Goal: Information Seeking & Learning: Check status

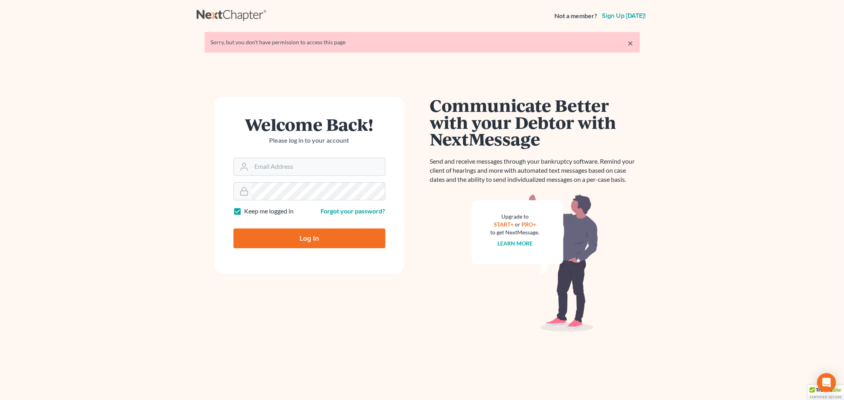
type input "[PERSON_NAME][EMAIL_ADDRESS][DOMAIN_NAME]"
click at [271, 243] on input "Log In" at bounding box center [309, 239] width 152 height 20
type input "Thinking..."
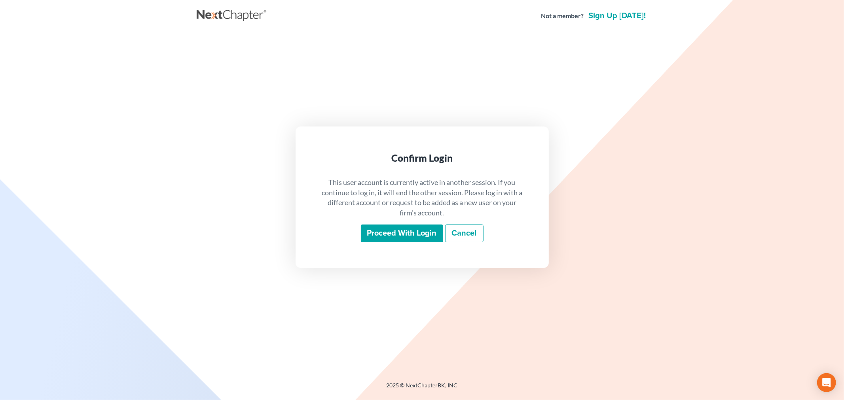
click at [416, 227] on input "Proceed with login" at bounding box center [402, 234] width 82 height 18
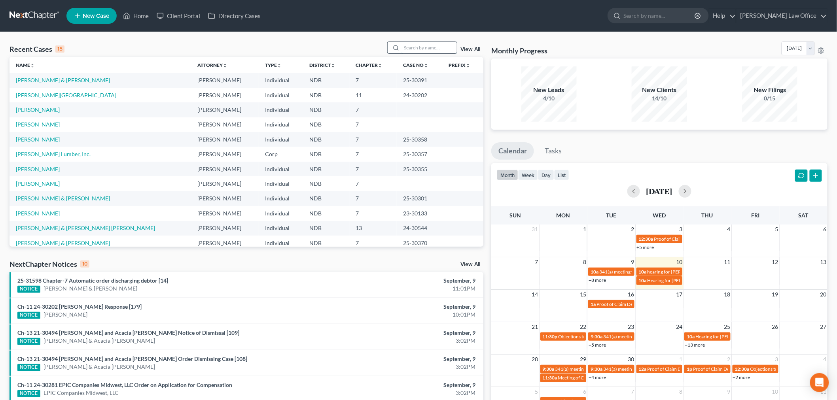
click at [430, 44] on input "search" at bounding box center [429, 47] width 55 height 11
type input "lombardo"
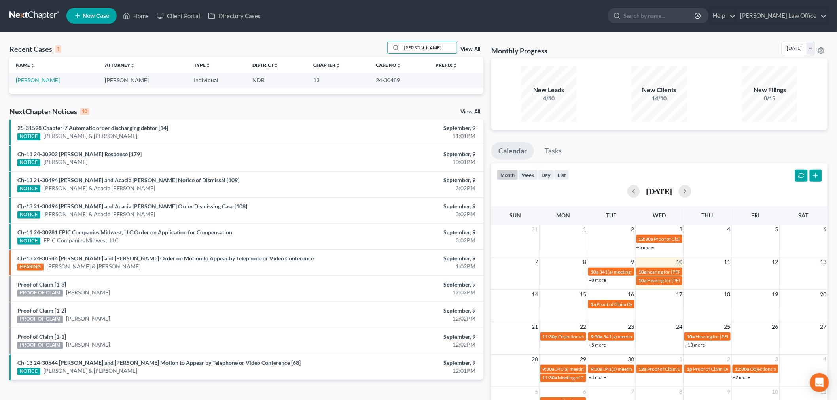
click at [28, 76] on td "[PERSON_NAME]" at bounding box center [53, 80] width 89 height 15
drag, startPoint x: 51, startPoint y: 78, endPoint x: 51, endPoint y: 85, distance: 6.8
click at [50, 78] on link "[PERSON_NAME]" at bounding box center [38, 80] width 44 height 7
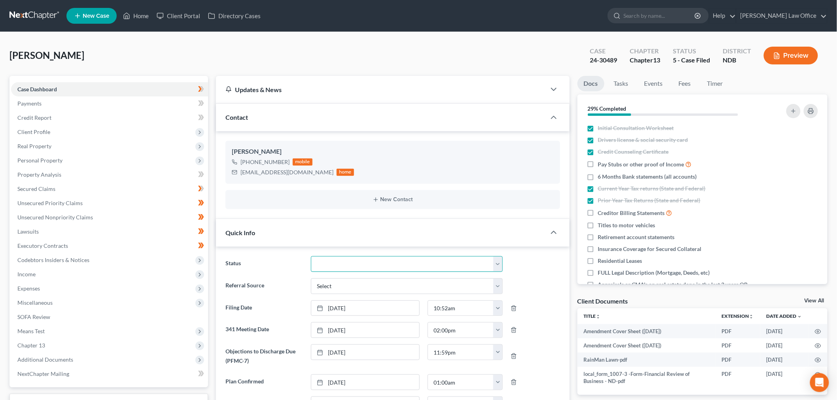
click at [353, 268] on select "10 - Chapter 13 Discharged 11 - Chapter 13 Converted to 7 12 - Debt Settlement/…" at bounding box center [407, 264] width 192 height 16
select select "10"
click at [311, 256] on select "10 - Chapter 13 Discharged 11 - Chapter 13 Converted to 7 12 - Debt Settlement/…" at bounding box center [407, 264] width 192 height 16
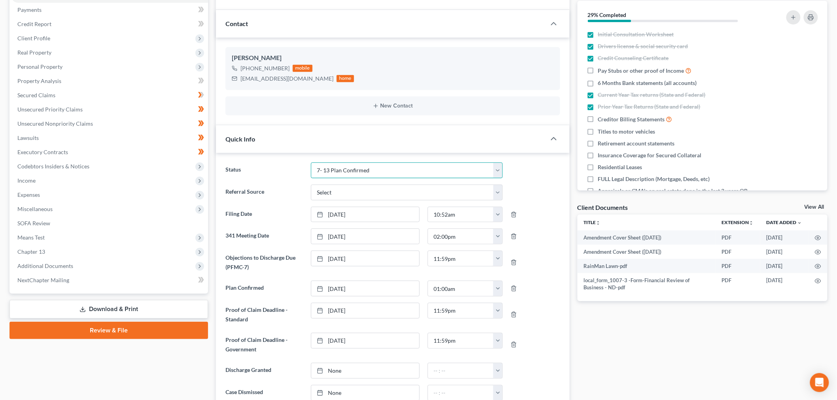
scroll to position [220, 0]
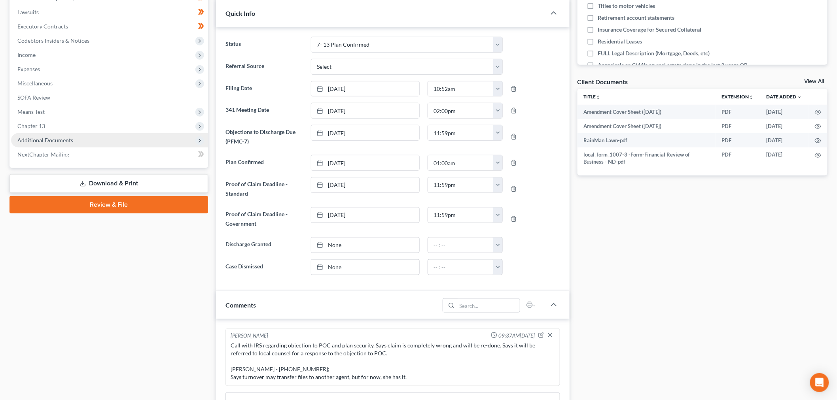
click at [59, 133] on span "Additional Documents" at bounding box center [109, 140] width 197 height 14
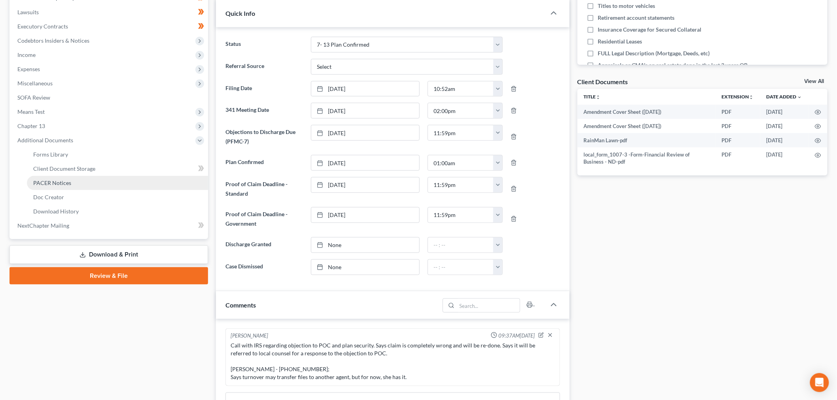
click at [66, 180] on span "PACER Notices" at bounding box center [52, 183] width 38 height 7
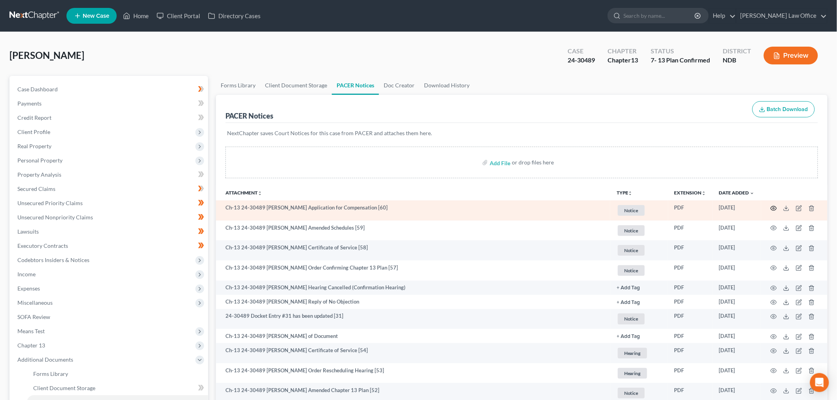
click at [775, 210] on icon "button" at bounding box center [774, 208] width 6 height 6
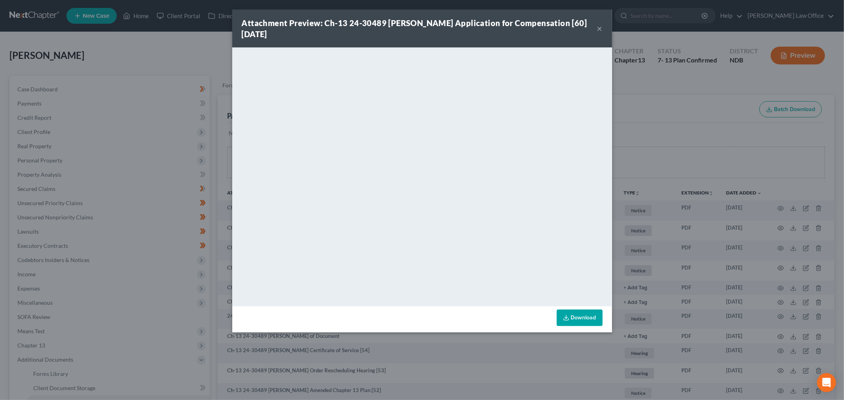
drag, startPoint x: 597, startPoint y: 27, endPoint x: 536, endPoint y: 48, distance: 64.7
click at [597, 27] on button "×" at bounding box center [600, 28] width 6 height 9
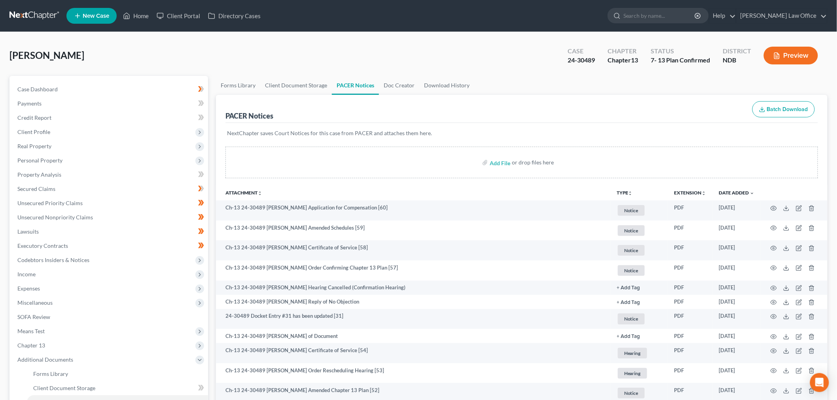
click at [36, 11] on link at bounding box center [34, 16] width 51 height 14
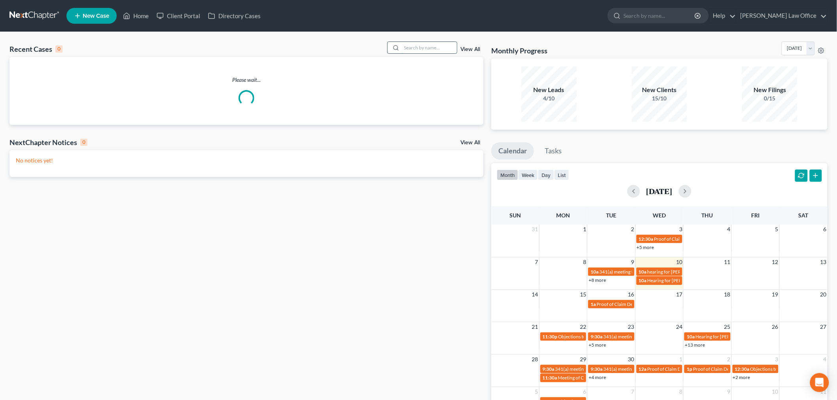
drag, startPoint x: 413, startPoint y: 48, endPoint x: 400, endPoint y: 50, distance: 13.2
click at [414, 48] on input "search" at bounding box center [429, 47] width 55 height 11
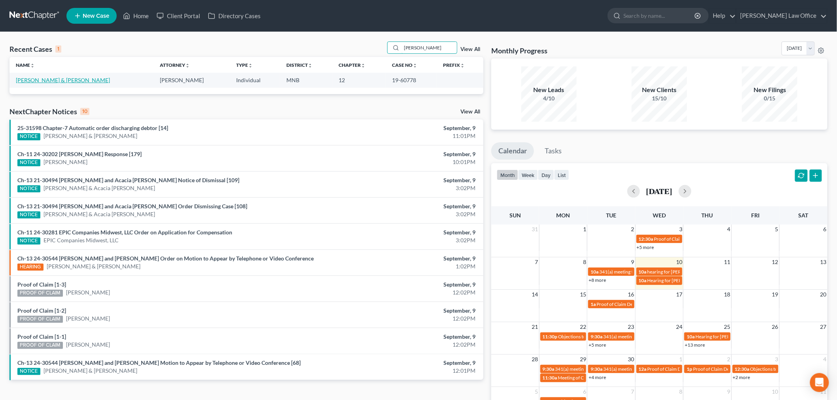
type input "[PERSON_NAME]"
click at [51, 80] on link "[PERSON_NAME] & [PERSON_NAME]" at bounding box center [63, 80] width 94 height 7
select select "6"
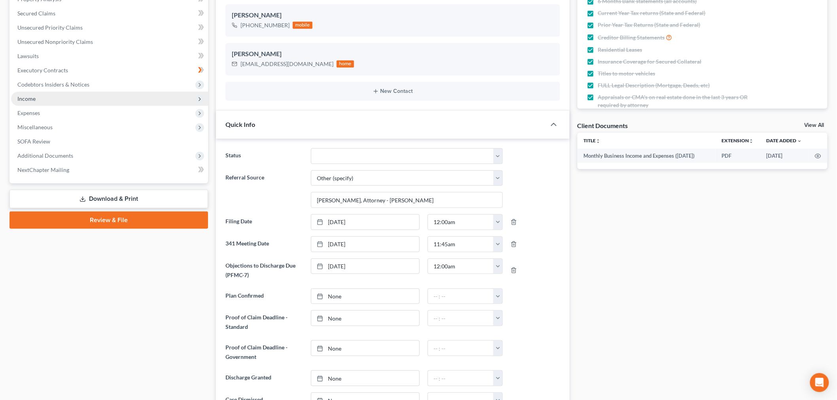
scroll to position [44, 0]
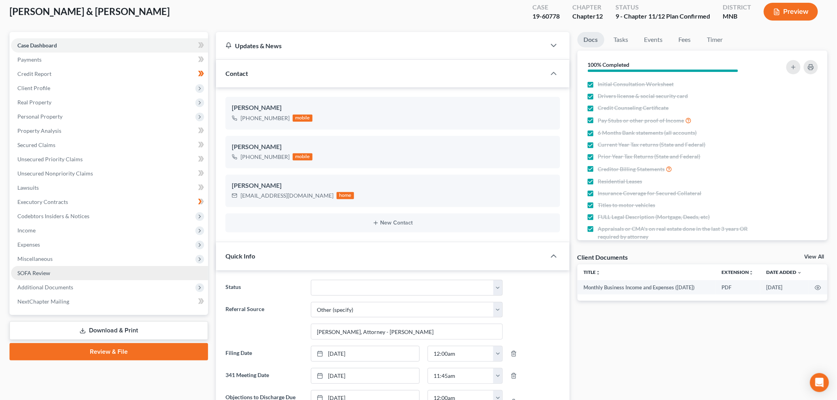
drag, startPoint x: 53, startPoint y: 283, endPoint x: 78, endPoint y: 279, distance: 25.7
click at [53, 284] on span "Additional Documents" at bounding box center [45, 287] width 56 height 7
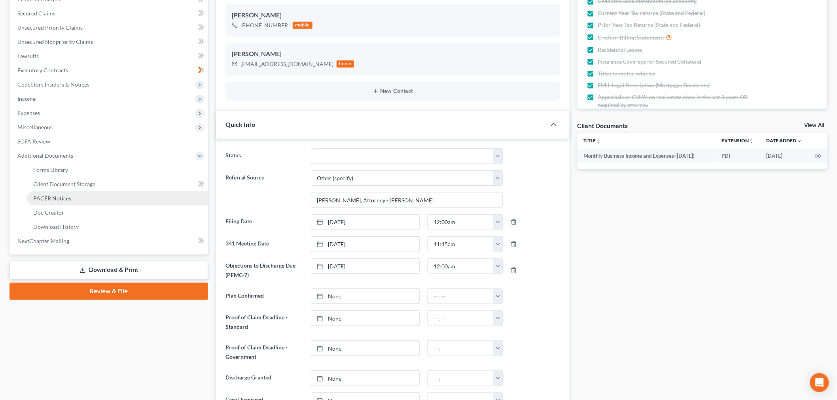
click at [57, 200] on span "PACER Notices" at bounding box center [52, 198] width 38 height 7
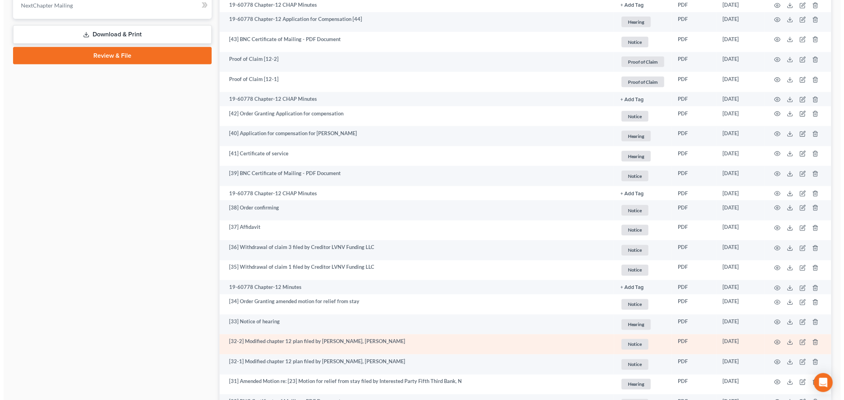
scroll to position [396, 0]
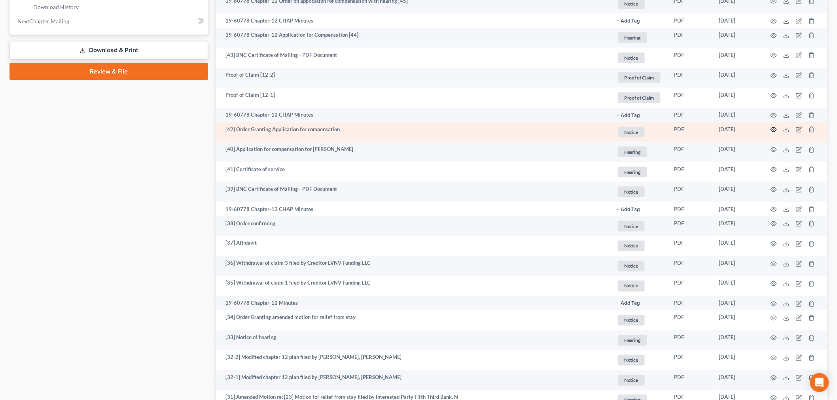
click at [773, 129] on icon "button" at bounding box center [774, 130] width 6 height 6
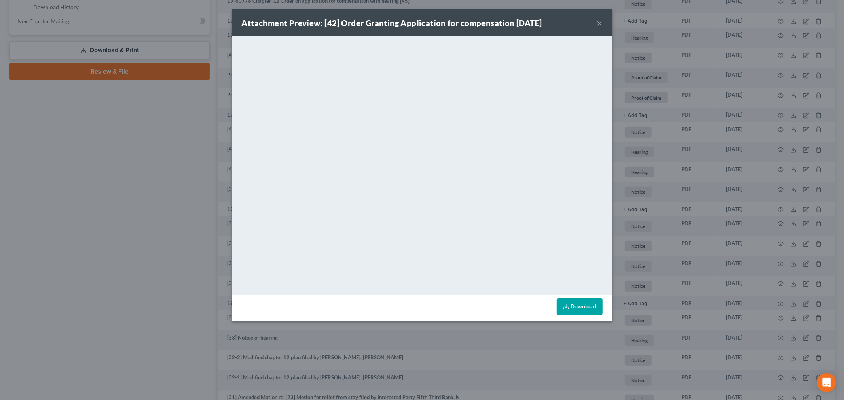
drag, startPoint x: 598, startPoint y: 23, endPoint x: 594, endPoint y: 25, distance: 4.5
click at [598, 23] on button "×" at bounding box center [600, 22] width 6 height 9
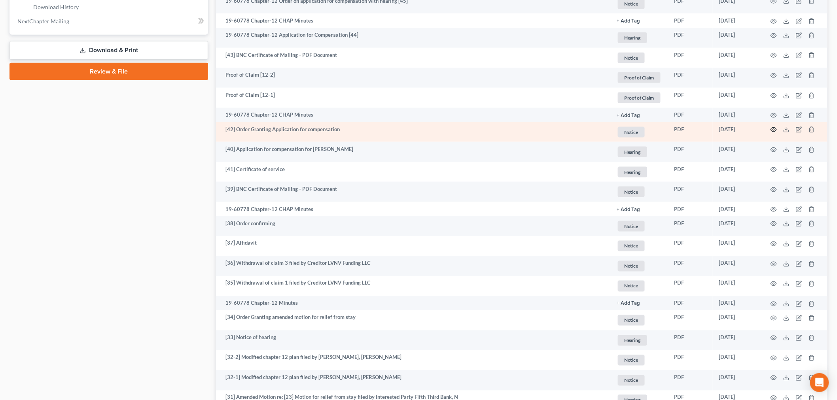
click at [773, 129] on icon "button" at bounding box center [774, 130] width 6 height 4
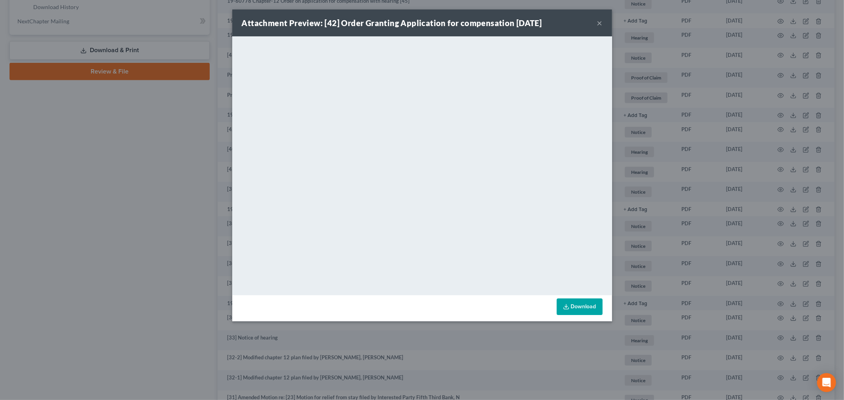
drag, startPoint x: 597, startPoint y: 24, endPoint x: 586, endPoint y: 37, distance: 16.8
click at [597, 24] on button "×" at bounding box center [600, 22] width 6 height 9
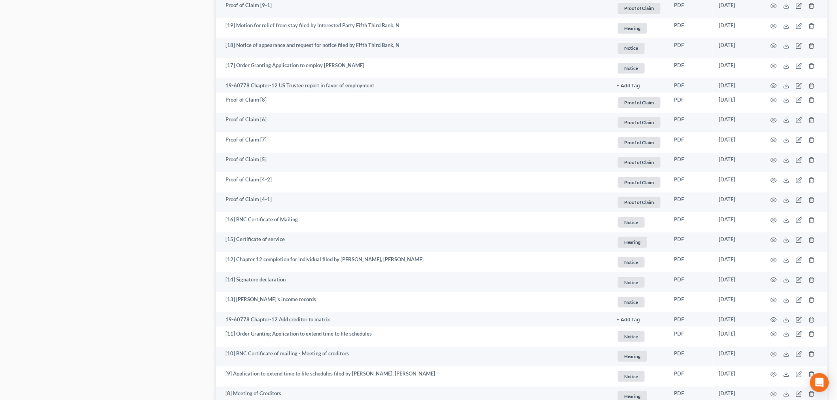
scroll to position [1326, 0]
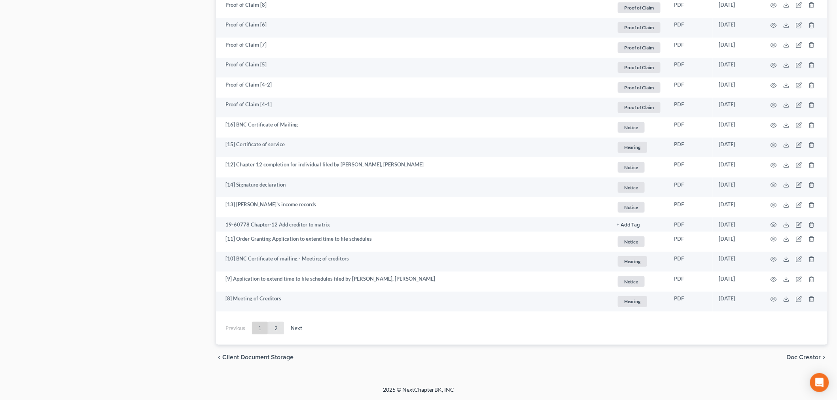
click at [275, 329] on link "2" at bounding box center [276, 328] width 16 height 13
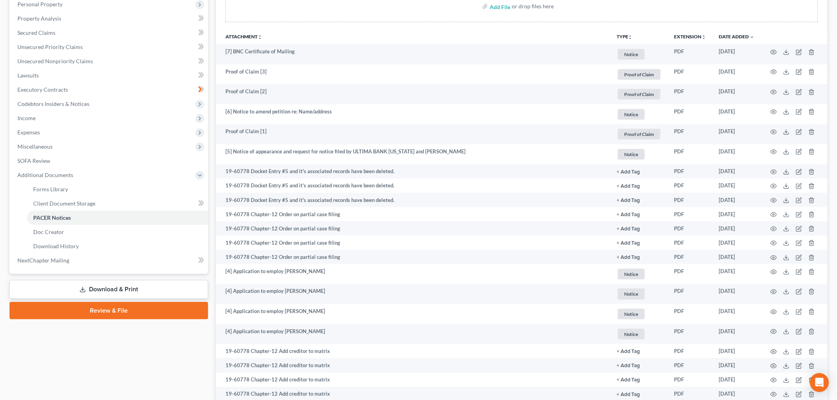
scroll to position [516, 0]
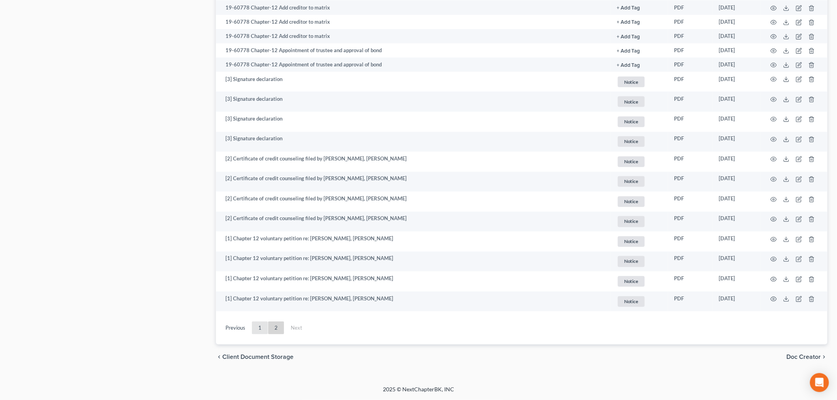
click at [261, 325] on link "1" at bounding box center [260, 328] width 16 height 13
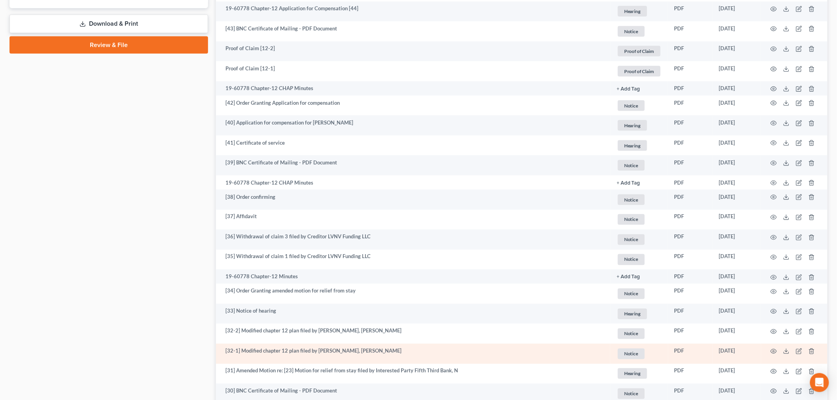
scroll to position [208, 0]
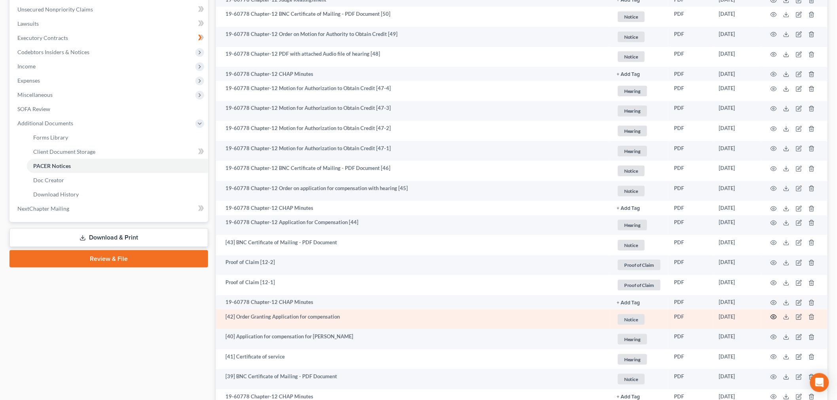
click at [775, 318] on circle "button" at bounding box center [774, 318] width 2 height 2
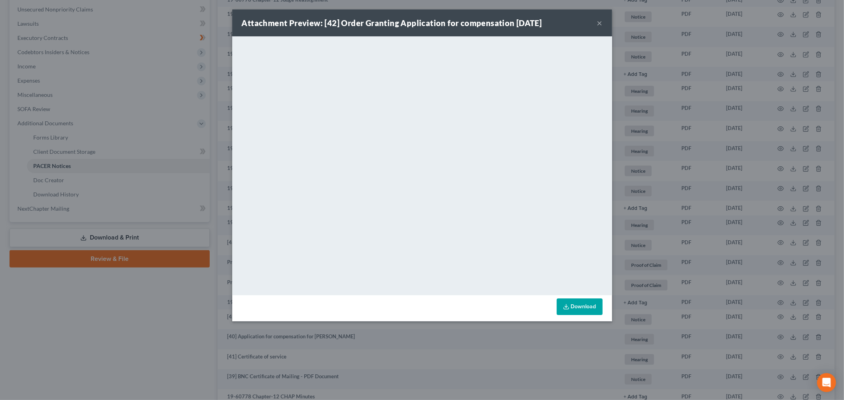
click at [602, 24] on button "×" at bounding box center [600, 22] width 6 height 9
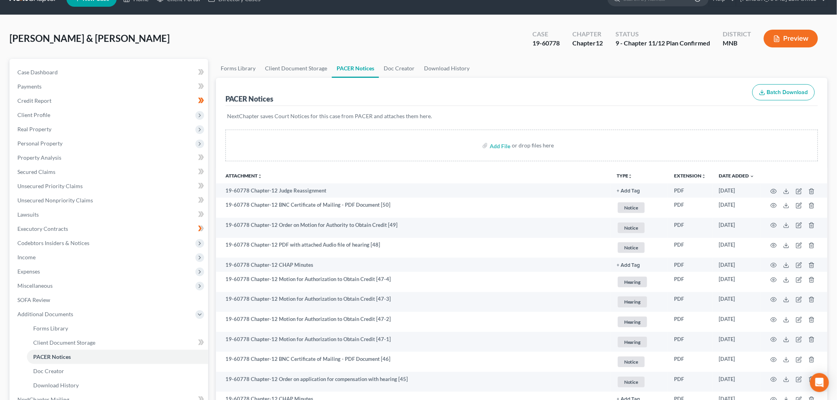
scroll to position [0, 0]
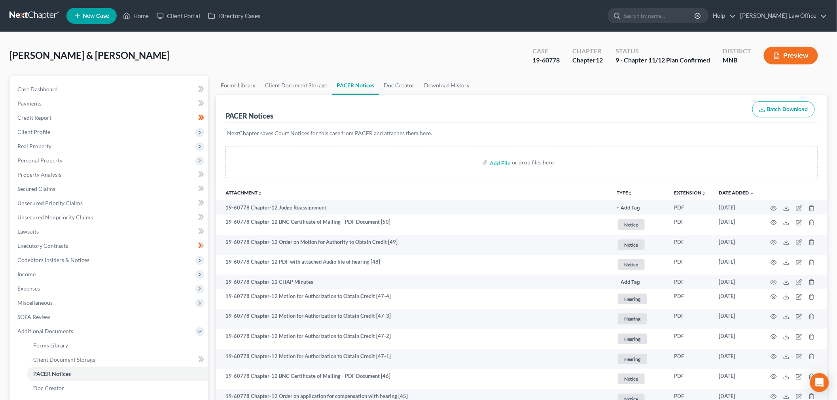
click at [29, 15] on link at bounding box center [34, 16] width 51 height 14
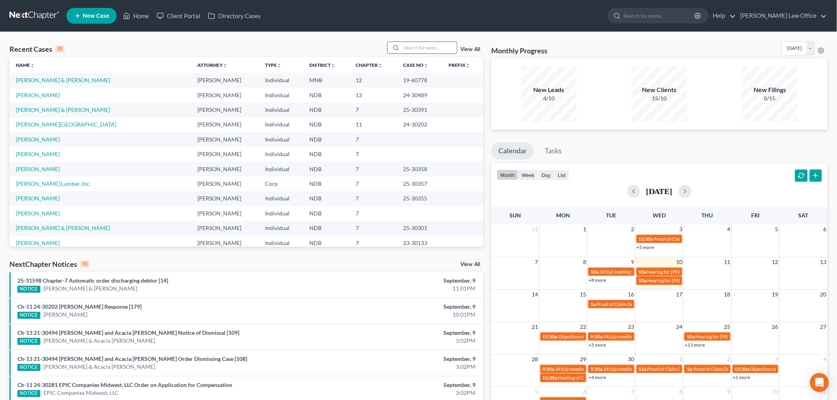
click at [423, 47] on input "search" at bounding box center [429, 47] width 55 height 11
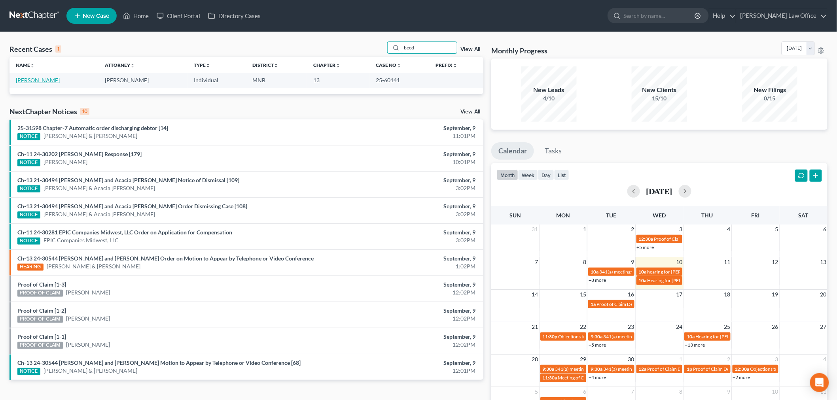
type input "beed"
click at [27, 80] on link "[PERSON_NAME]" at bounding box center [38, 80] width 44 height 7
select select "6"
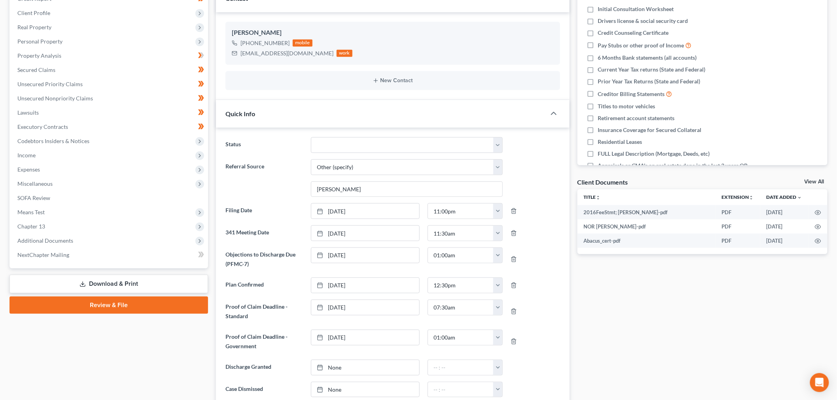
scroll to position [132, 0]
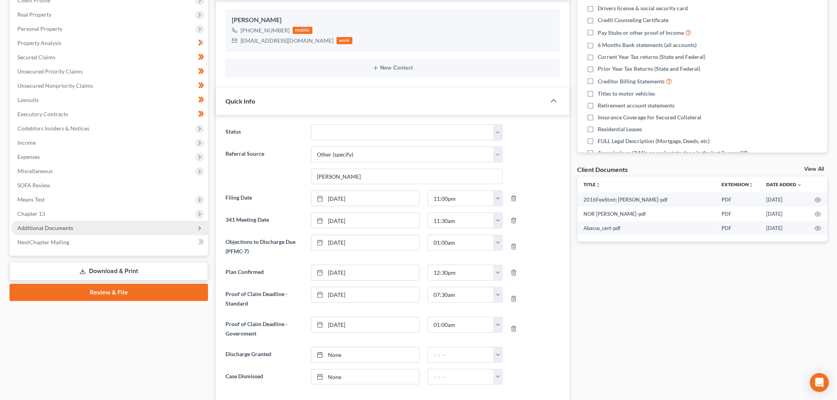
click at [50, 226] on span "Additional Documents" at bounding box center [45, 228] width 56 height 7
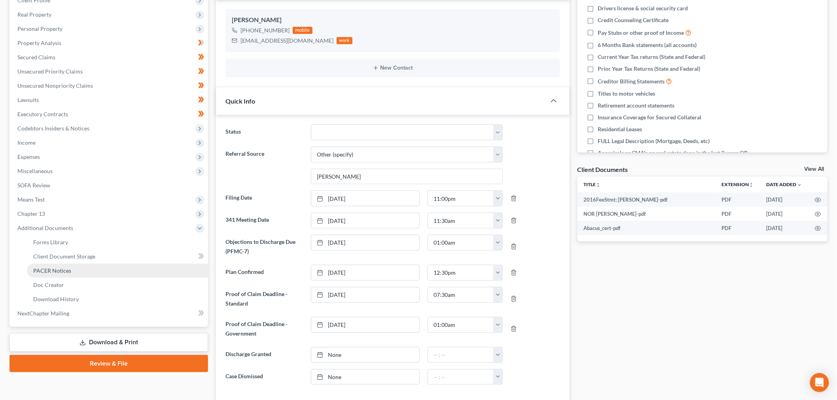
click at [53, 267] on span "PACER Notices" at bounding box center [52, 270] width 38 height 7
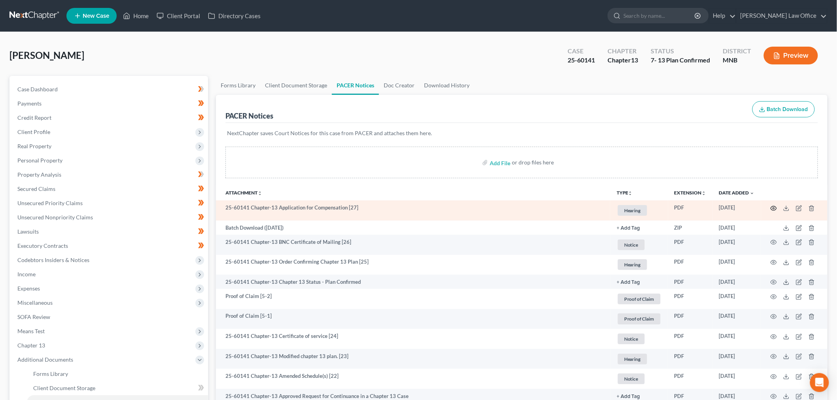
click at [776, 211] on icon "button" at bounding box center [774, 208] width 6 height 6
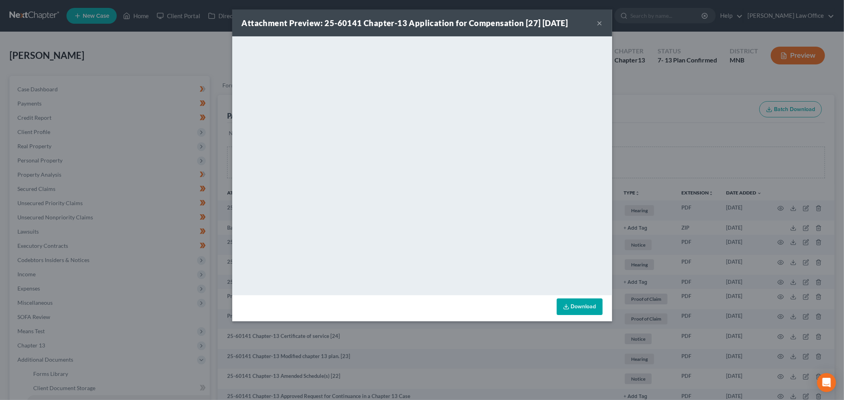
click at [600, 23] on button "×" at bounding box center [600, 22] width 6 height 9
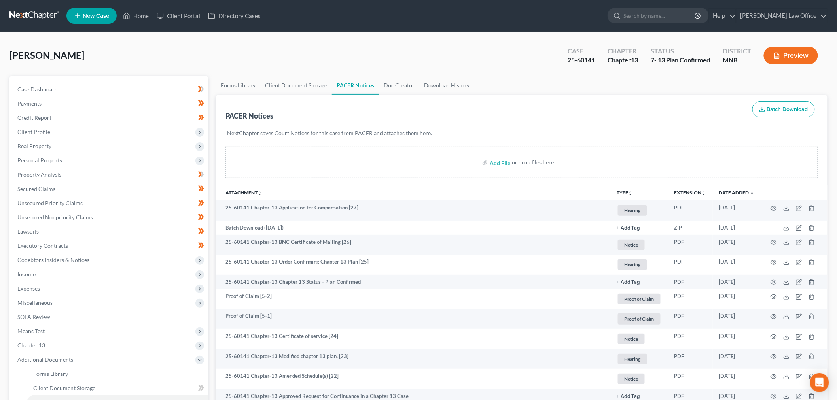
click at [30, 7] on nav "Home New Case Client Portal Directory Cases Bulie Diaz Law Office sara@bulielaw…" at bounding box center [418, 16] width 837 height 32
click at [28, 10] on link at bounding box center [34, 16] width 51 height 14
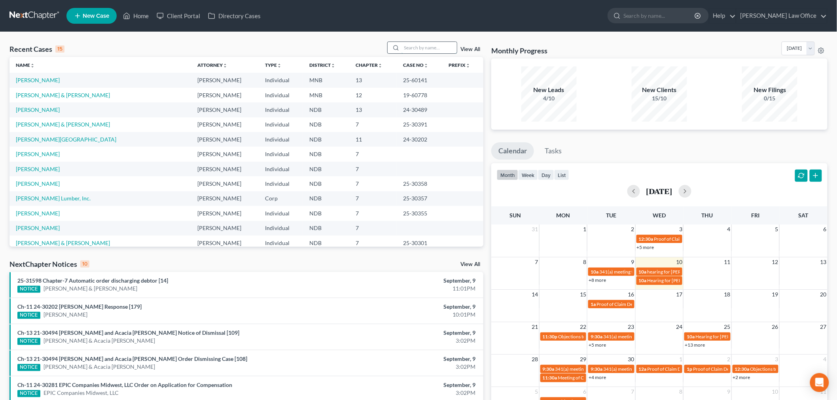
click at [429, 45] on input "search" at bounding box center [429, 47] width 55 height 11
click at [409, 53] on input "search" at bounding box center [429, 47] width 55 height 11
type input "[PERSON_NAME]"
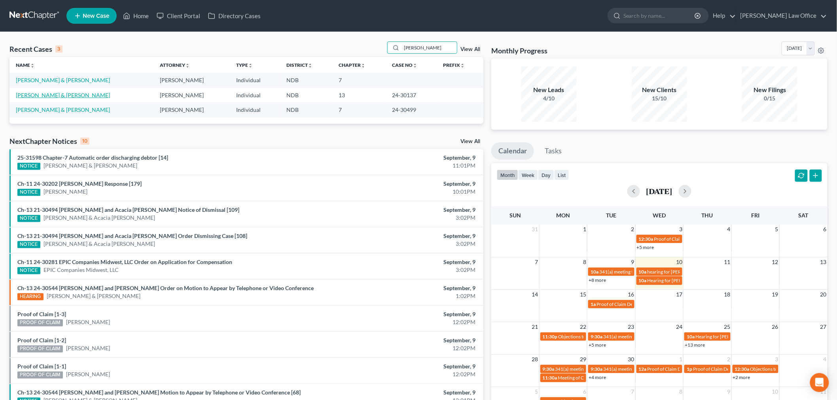
click at [43, 94] on link "Bryant, Tamara & Roy" at bounding box center [63, 95] width 94 height 7
select select "6"
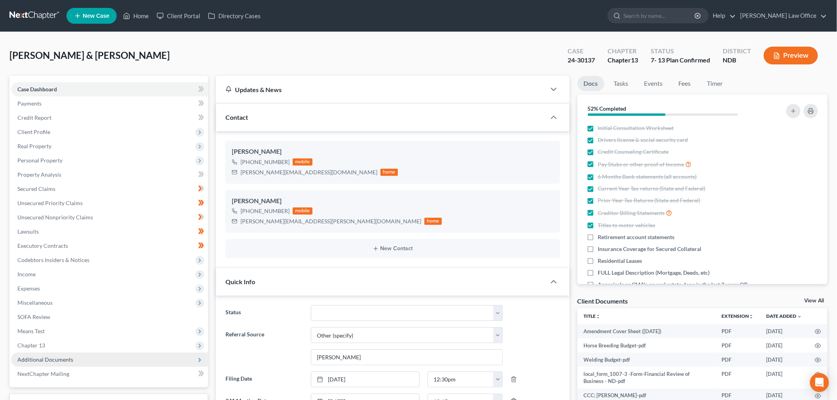
click at [62, 361] on span "Additional Documents" at bounding box center [45, 359] width 56 height 7
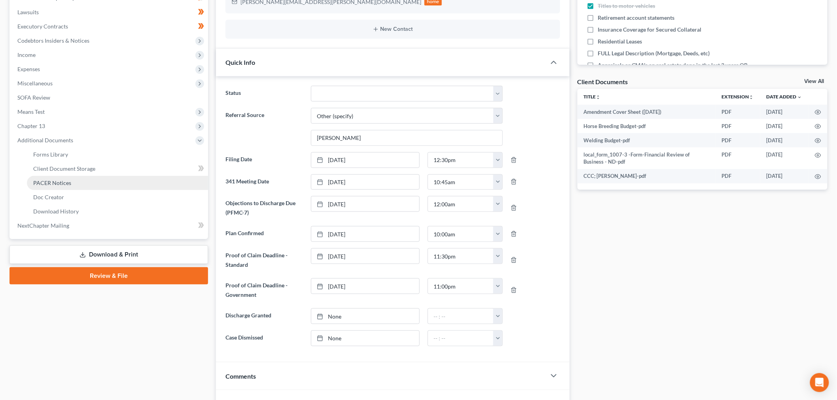
click at [55, 182] on span "PACER Notices" at bounding box center [52, 183] width 38 height 7
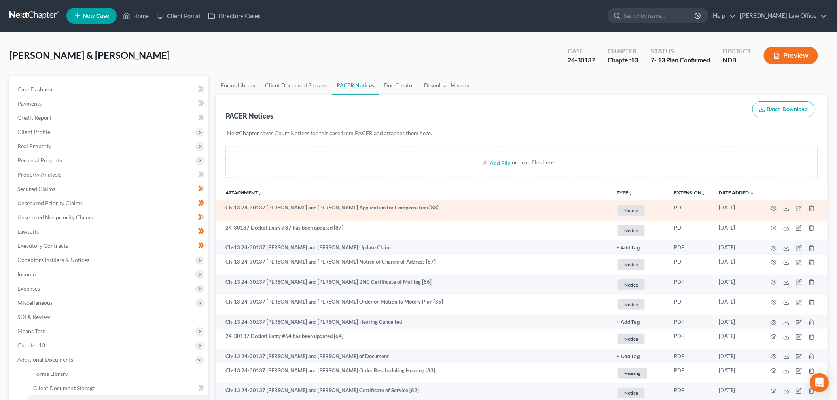
click at [769, 208] on td at bounding box center [794, 211] width 66 height 20
click at [773, 208] on circle "button" at bounding box center [774, 209] width 2 height 2
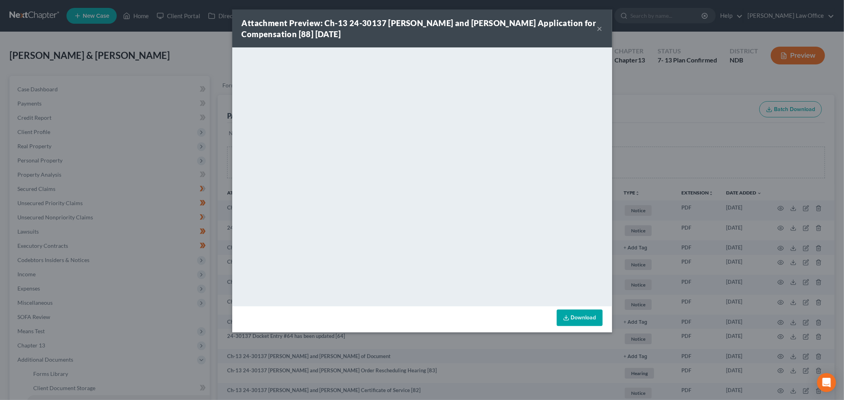
click at [600, 30] on button "×" at bounding box center [600, 28] width 6 height 9
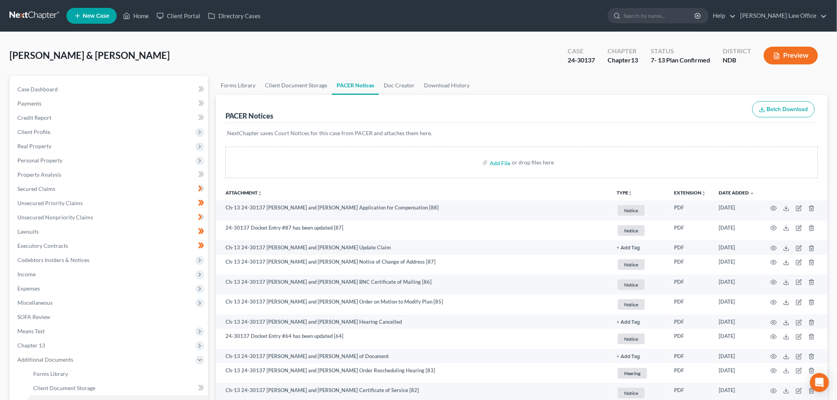
click at [36, 17] on link at bounding box center [34, 16] width 51 height 14
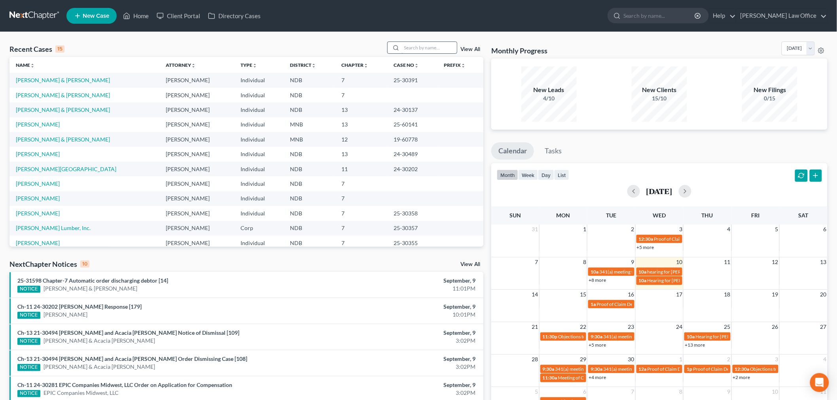
click at [429, 49] on input "search" at bounding box center [429, 47] width 55 height 11
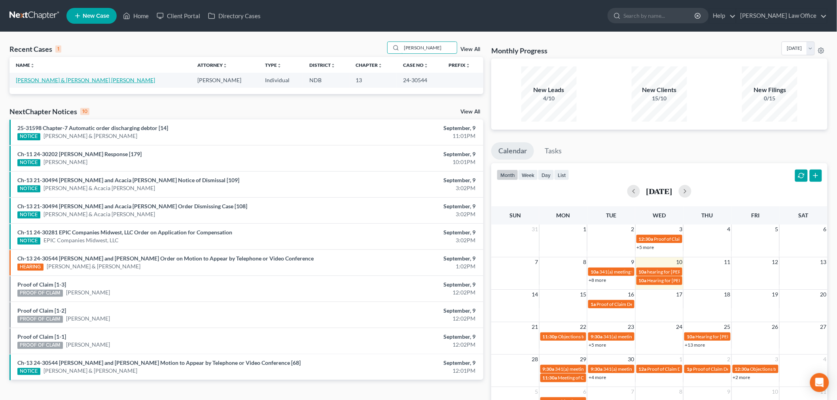
type input "[PERSON_NAME]"
click at [44, 81] on link "[PERSON_NAME] & [PERSON_NAME] [PERSON_NAME]" at bounding box center [85, 80] width 139 height 7
select select "4"
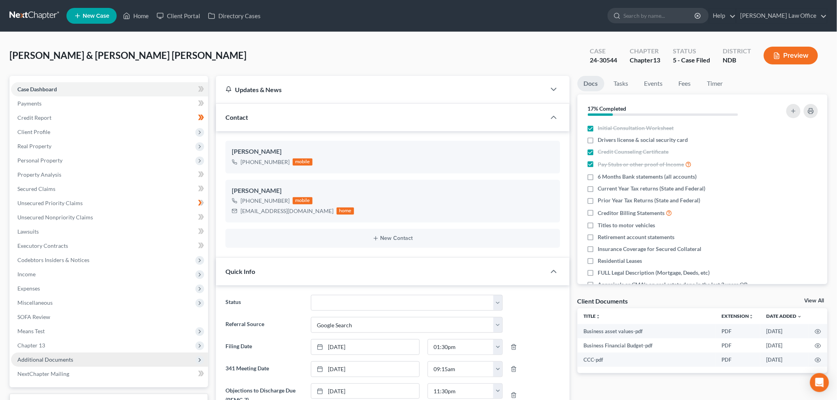
click at [91, 361] on span "Additional Documents" at bounding box center [109, 360] width 197 height 14
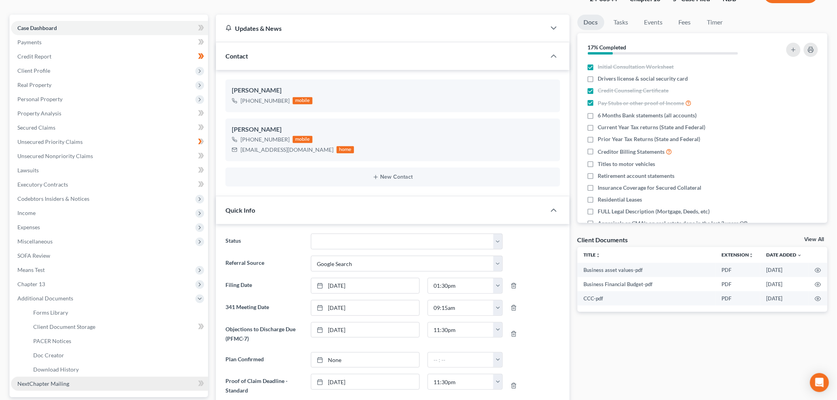
scroll to position [176, 0]
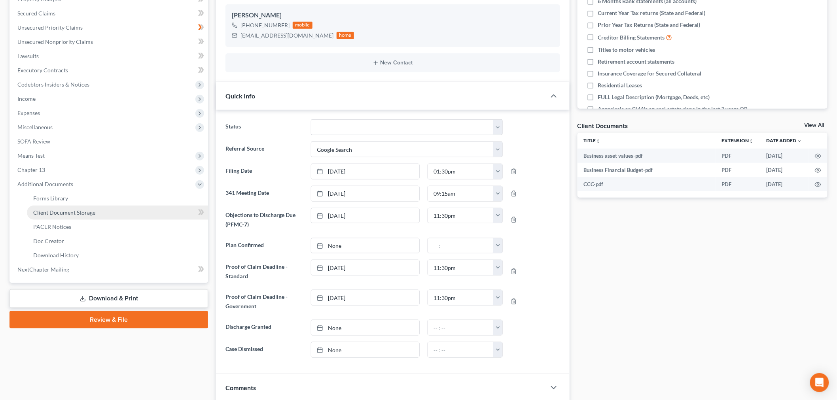
click at [67, 215] on link "Client Document Storage" at bounding box center [117, 213] width 181 height 14
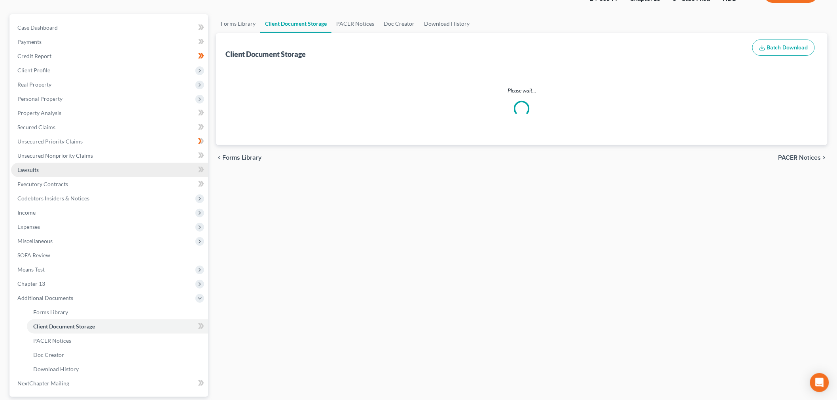
scroll to position [6, 0]
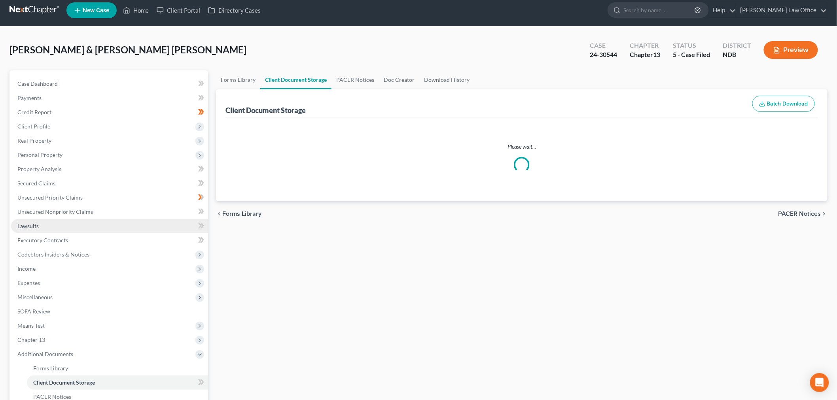
select select "0"
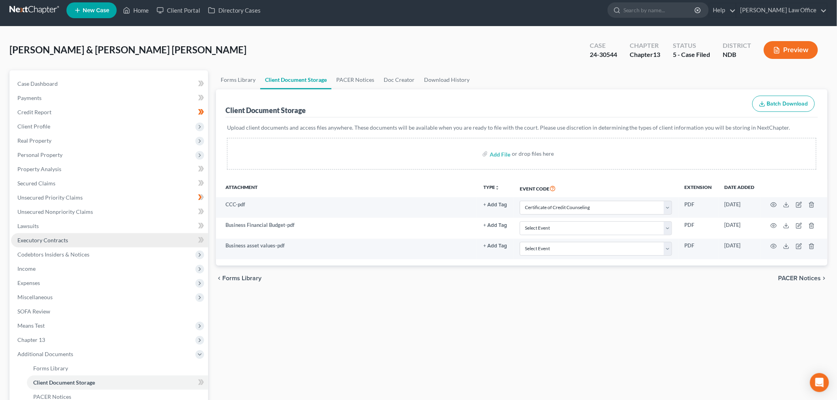
scroll to position [0, 0]
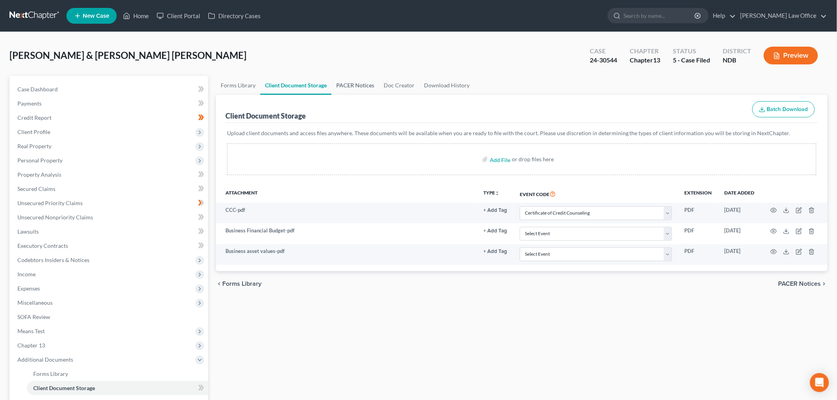
click at [349, 91] on link "PACER Notices" at bounding box center [355, 85] width 47 height 19
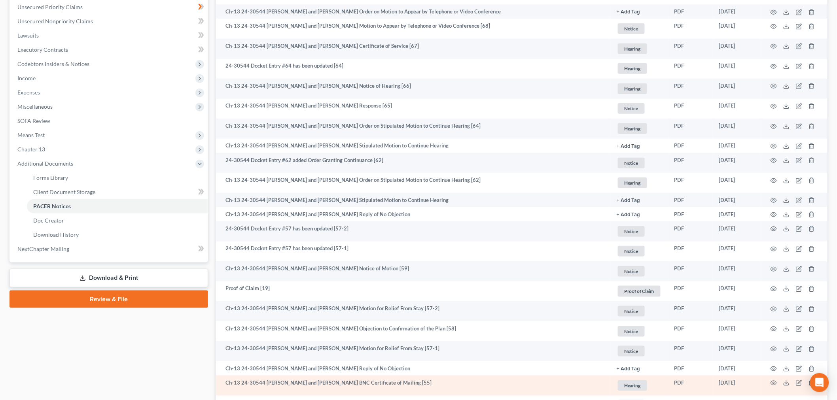
scroll to position [220, 0]
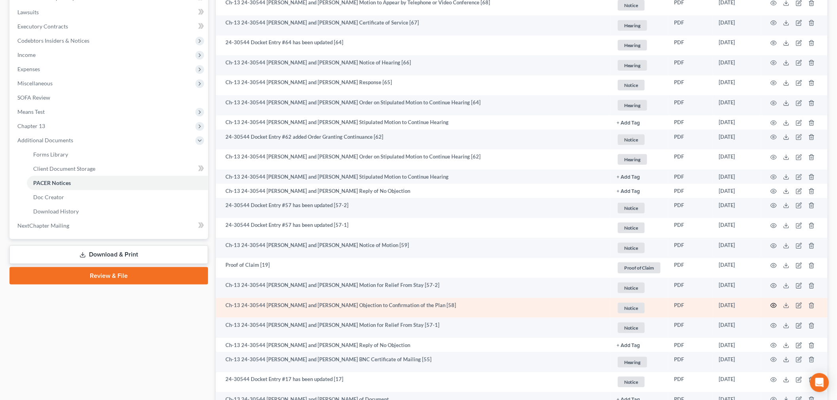
click at [775, 305] on icon "button" at bounding box center [774, 306] width 6 height 6
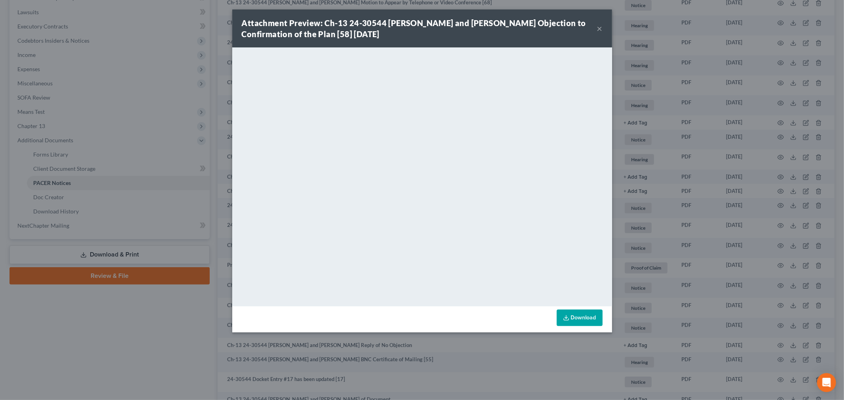
click at [600, 26] on button "×" at bounding box center [600, 28] width 6 height 9
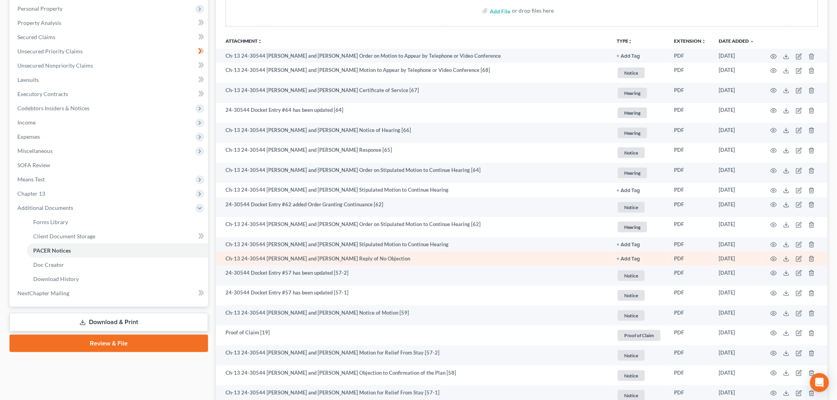
scroll to position [176, 0]
